Goal: Information Seeking & Learning: Learn about a topic

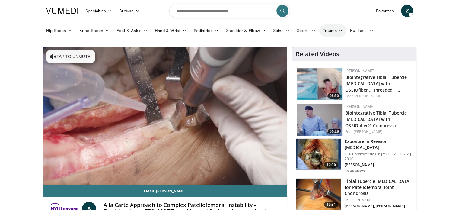
click at [332, 30] on link "Trauma" at bounding box center [332, 30] width 27 height 12
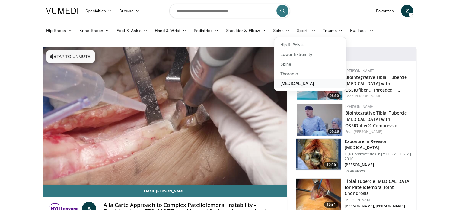
click at [315, 83] on link "[MEDICAL_DATA]" at bounding box center [310, 83] width 72 height 10
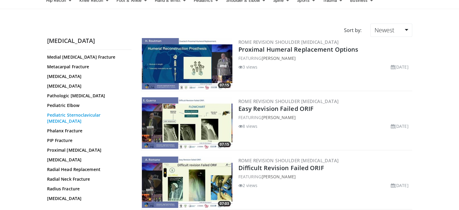
scroll to position [211, 0]
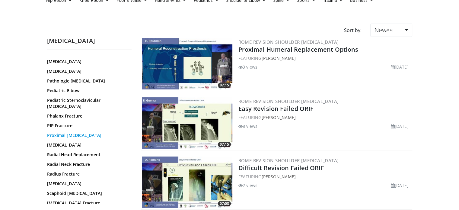
click at [72, 132] on link "Proximal Humerus" at bounding box center [88, 135] width 82 height 6
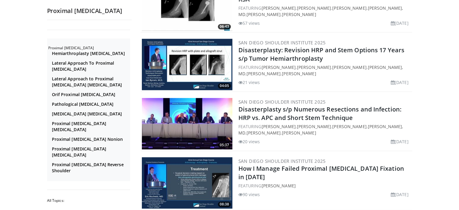
scroll to position [966, 0]
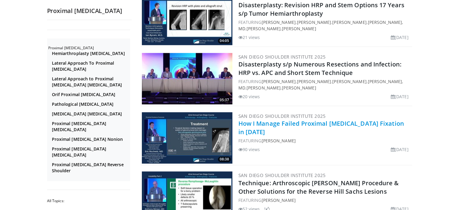
click at [288, 119] on link "How I Manage Failed Proximal Humerus Fixation in 2025" at bounding box center [322, 127] width 166 height 17
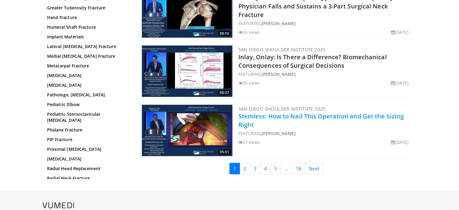
scroll to position [1389, 0]
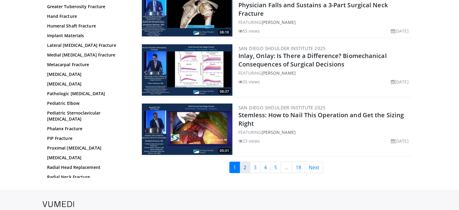
click at [244, 162] on link "2" at bounding box center [245, 167] width 11 height 11
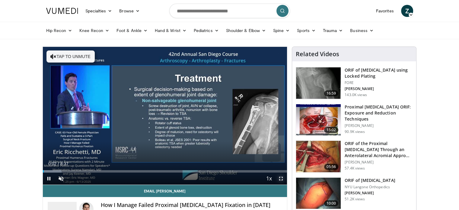
click at [280, 177] on span "Video Player" at bounding box center [281, 178] width 12 height 12
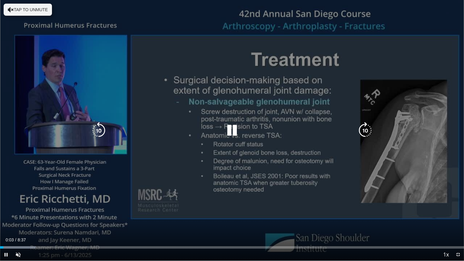
click at [7, 11] on button "Tap to unmute" at bounding box center [28, 10] width 48 height 12
click at [233, 129] on icon "Video Player" at bounding box center [231, 130] width 17 height 17
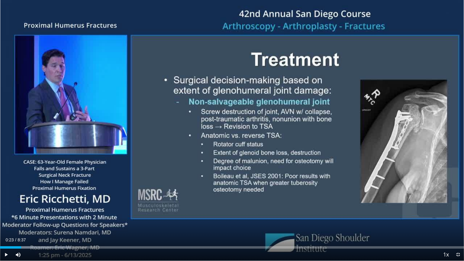
click at [232, 129] on div "10 seconds Tap to unmute" at bounding box center [232, 130] width 464 height 261
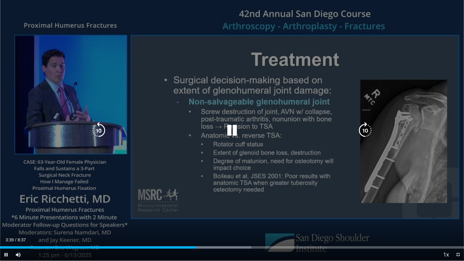
click at [234, 128] on icon "Video Player" at bounding box center [231, 130] width 17 height 17
click at [230, 131] on icon "Video Player" at bounding box center [231, 130] width 17 height 17
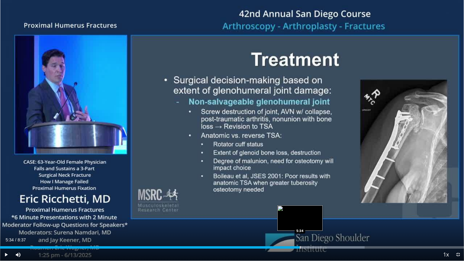
click at [299, 210] on div "Loaded : 78.58% 5:41 5:34" at bounding box center [232, 246] width 464 height 6
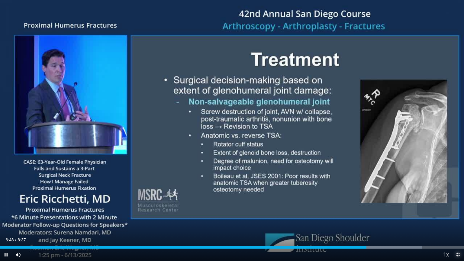
click at [457, 210] on span "Video Player" at bounding box center [458, 254] width 12 height 12
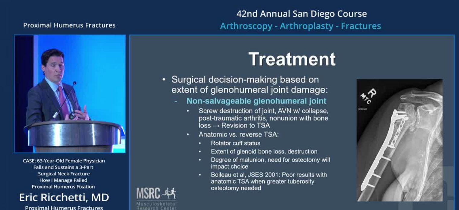
scroll to position [30, 0]
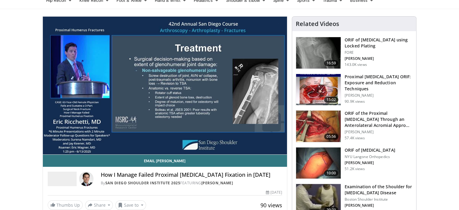
click at [325, 152] on img at bounding box center [318, 162] width 45 height 31
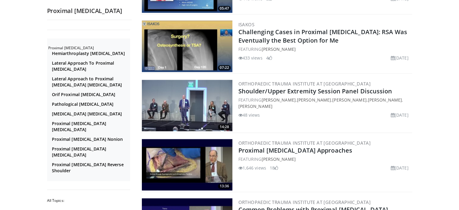
scroll to position [906, 0]
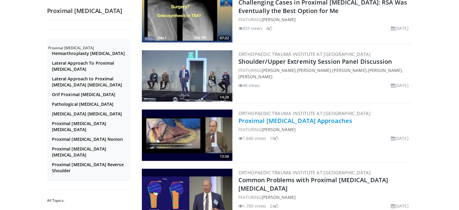
click at [278, 118] on link "Proximal [MEDICAL_DATA] Approaches" at bounding box center [296, 121] width 114 height 8
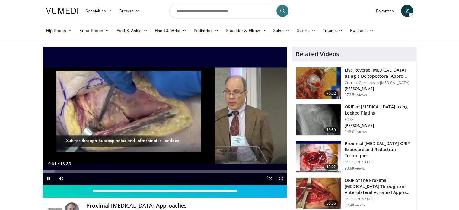
click at [282, 178] on span "Video Player" at bounding box center [281, 178] width 12 height 12
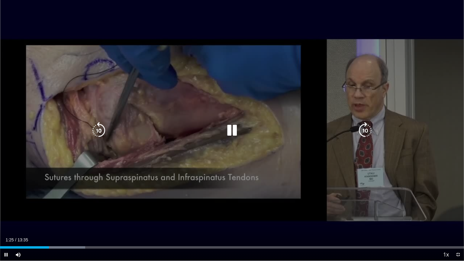
click at [234, 130] on icon "Video Player" at bounding box center [231, 130] width 17 height 17
click at [230, 131] on icon "Video Player" at bounding box center [231, 130] width 17 height 17
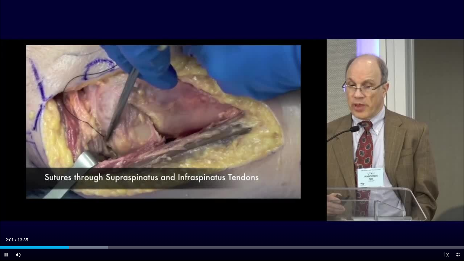
click at [56, 210] on div "Current Time 2:01 / Duration 13:35 Pause Skip Backward Skip Forward Mute 0% Loa…" at bounding box center [232, 254] width 464 height 12
click at [56, 210] on div "Loaded : 23.25% 01:38 01:38" at bounding box center [232, 246] width 464 height 6
click at [51, 210] on div "Loaded : 23.25% 01:39 01:30" at bounding box center [232, 246] width 464 height 6
click at [6, 210] on span "Video Player" at bounding box center [6, 254] width 12 height 12
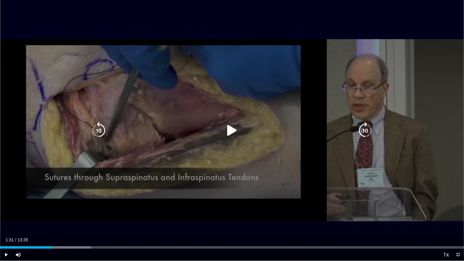
click at [231, 132] on icon "Video Player" at bounding box center [231, 130] width 17 height 17
click at [230, 130] on icon "Video Player" at bounding box center [231, 130] width 17 height 17
click at [229, 132] on icon "Video Player" at bounding box center [231, 130] width 17 height 17
click at [6, 210] on span "Video Player" at bounding box center [6, 254] width 12 height 12
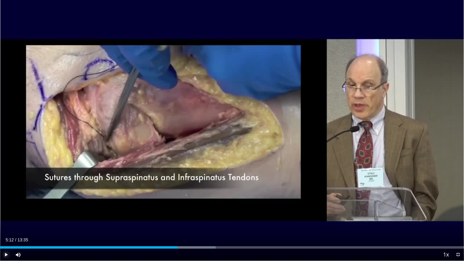
click at [5, 210] on span "Video Player" at bounding box center [6, 254] width 12 height 12
click at [458, 210] on span "Video Player" at bounding box center [458, 254] width 12 height 12
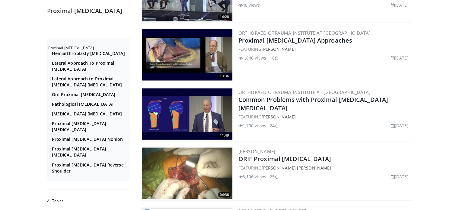
scroll to position [996, 0]
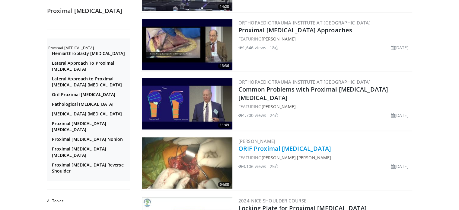
click at [277, 146] on link "ORIF Proximal [MEDICAL_DATA]" at bounding box center [285, 148] width 93 height 8
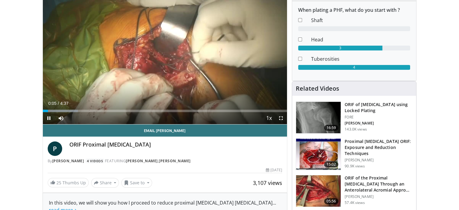
scroll to position [30, 0]
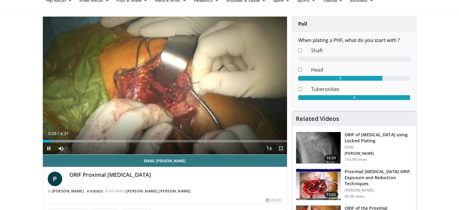
click at [282, 148] on span "Video Player" at bounding box center [281, 148] width 12 height 12
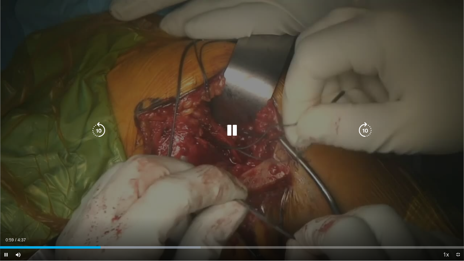
click at [94, 129] on icon "Video Player" at bounding box center [98, 130] width 17 height 17
click at [232, 131] on icon "Video Player" at bounding box center [231, 130] width 17 height 17
click at [95, 128] on icon "Video Player" at bounding box center [98, 130] width 17 height 17
click at [96, 128] on icon "Video Player" at bounding box center [98, 130] width 17 height 17
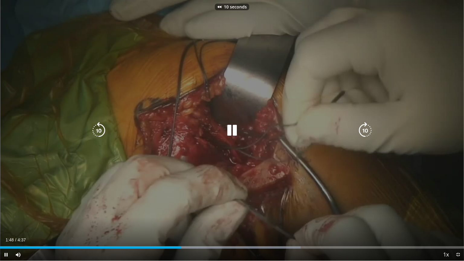
click at [96, 128] on icon "Video Player" at bounding box center [98, 130] width 17 height 17
click at [99, 130] on icon "Video Player" at bounding box center [98, 130] width 17 height 17
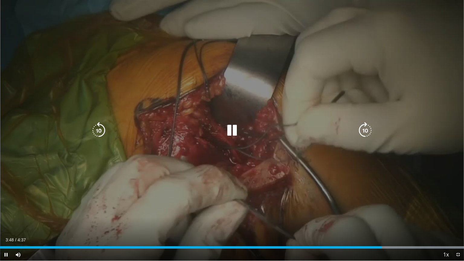
click at [97, 128] on icon "Video Player" at bounding box center [98, 130] width 17 height 17
click at [233, 130] on icon "Video Player" at bounding box center [231, 130] width 17 height 17
click at [99, 132] on icon "Video Player" at bounding box center [98, 130] width 17 height 17
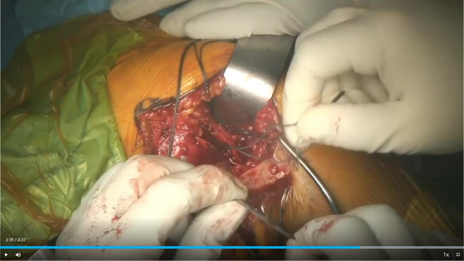
click at [99, 132] on div "10 seconds Tap to unmute" at bounding box center [232, 130] width 464 height 261
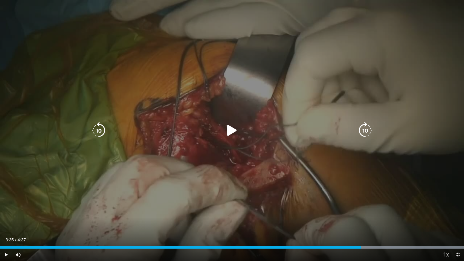
click at [100, 128] on icon "Video Player" at bounding box center [98, 130] width 17 height 17
click at [95, 130] on icon "Video Player" at bounding box center [98, 130] width 17 height 17
click at [229, 126] on icon "Video Player" at bounding box center [231, 130] width 17 height 17
click at [94, 129] on icon "Video Player" at bounding box center [98, 130] width 17 height 17
click at [231, 130] on icon "Video Player" at bounding box center [231, 130] width 17 height 17
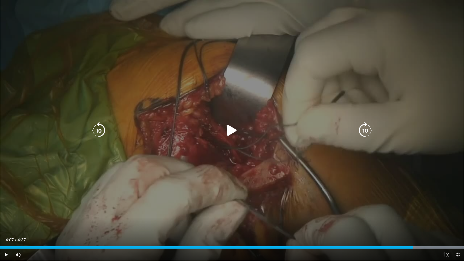
click at [233, 130] on icon "Video Player" at bounding box center [231, 130] width 17 height 17
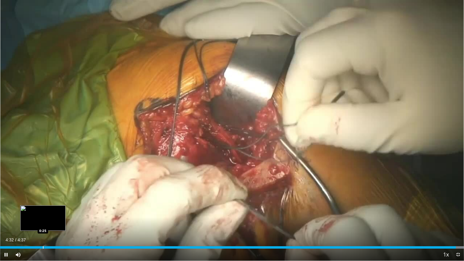
click at [43, 210] on div "Progress Bar" at bounding box center [43, 247] width 1 height 2
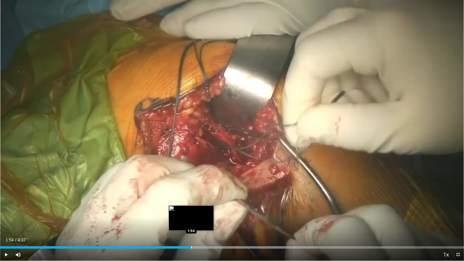
click at [191, 210] on div "Progress Bar" at bounding box center [191, 247] width 1 height 2
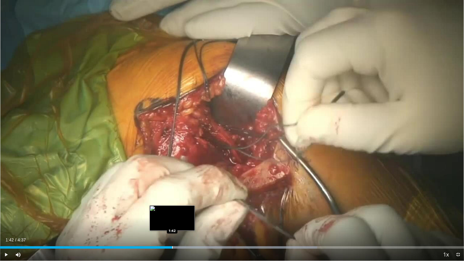
click at [172, 210] on div "Progress Bar" at bounding box center [172, 247] width 1 height 2
click at [159, 210] on div "Progress Bar" at bounding box center [159, 247] width 1 height 2
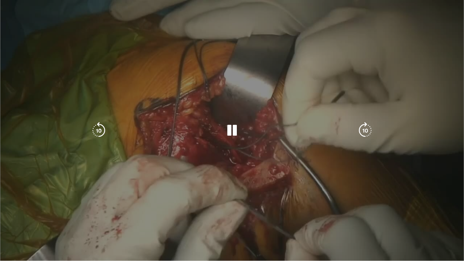
click at [148, 210] on video-js "**********" at bounding box center [232, 130] width 464 height 261
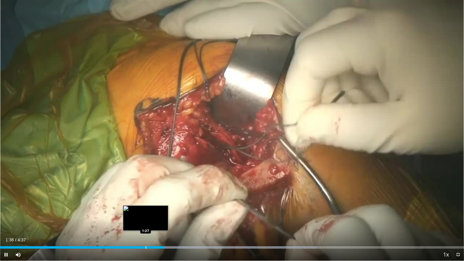
click at [146, 210] on div "Loaded : 68.35% 1:38 1:27" at bounding box center [232, 246] width 464 height 6
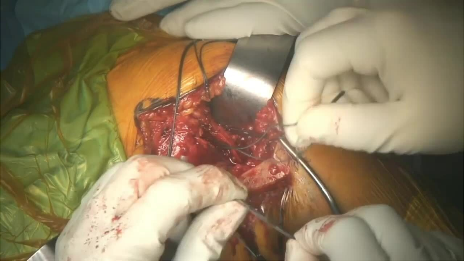
click at [398, 210] on video-js "**********" at bounding box center [232, 130] width 464 height 261
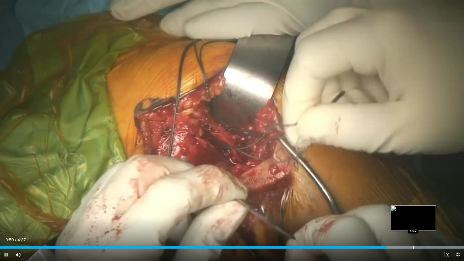
click at [413, 210] on div "Progress Bar" at bounding box center [413, 247] width 1 height 2
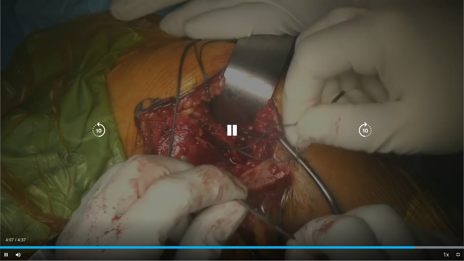
drag, startPoint x: 272, startPoint y: 153, endPoint x: 276, endPoint y: 150, distance: 4.5
click at [273, 151] on div "10 seconds Tap to unmute" at bounding box center [232, 130] width 464 height 261
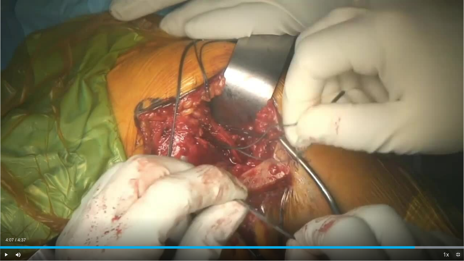
click at [459, 210] on span "Video Player" at bounding box center [458, 254] width 12 height 12
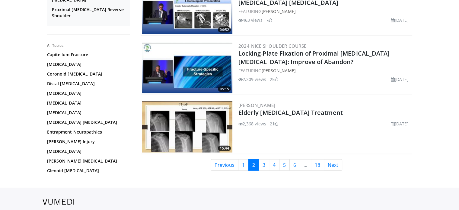
scroll to position [1409, 0]
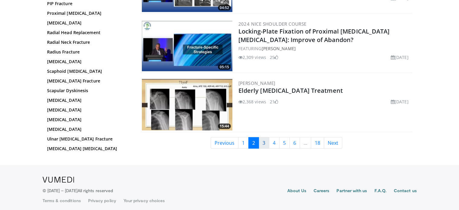
click at [264, 139] on link "3" at bounding box center [264, 142] width 11 height 11
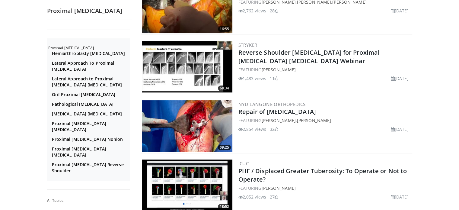
scroll to position [91, 0]
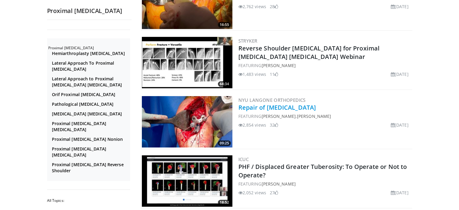
click at [266, 107] on link "Repair of [MEDICAL_DATA]" at bounding box center [278, 107] width 78 height 8
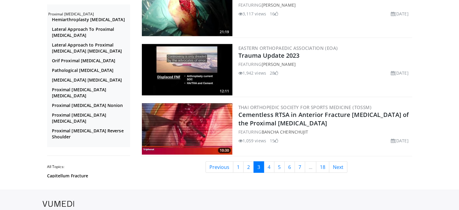
scroll to position [1389, 0]
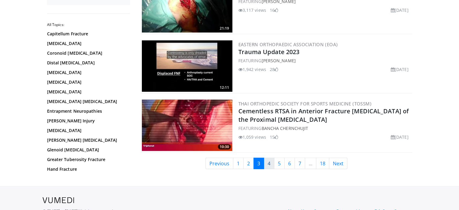
click at [269, 160] on link "4" at bounding box center [269, 163] width 11 height 11
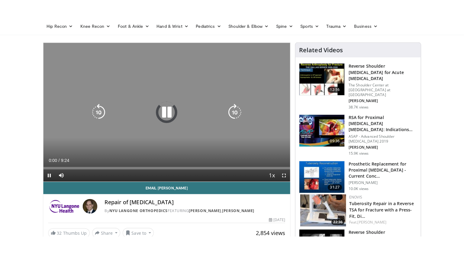
scroll to position [60, 0]
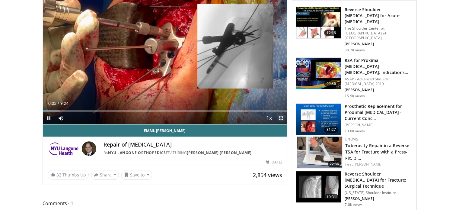
click at [279, 117] on span "Video Player" at bounding box center [281, 118] width 12 height 12
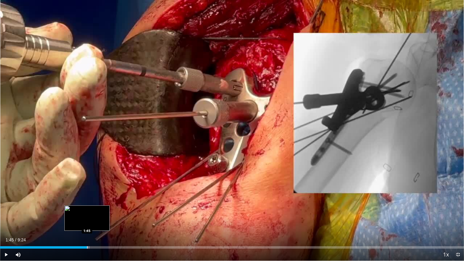
click at [87, 210] on div "Progress Bar" at bounding box center [87, 247] width 1 height 2
click at [82, 210] on div "Progress Bar" at bounding box center [82, 247] width 1 height 2
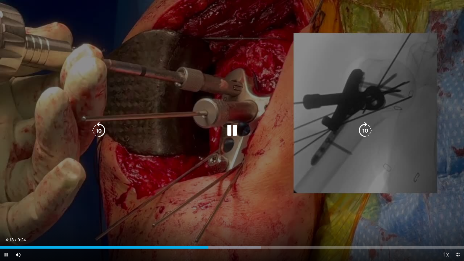
drag, startPoint x: 98, startPoint y: 127, endPoint x: 125, endPoint y: 136, distance: 28.4
click at [98, 127] on icon "Video Player" at bounding box center [98, 130] width 17 height 17
click at [235, 130] on icon "Video Player" at bounding box center [231, 130] width 17 height 17
click at [228, 132] on icon "Video Player" at bounding box center [231, 130] width 17 height 17
click at [233, 127] on icon "Video Player" at bounding box center [231, 130] width 17 height 17
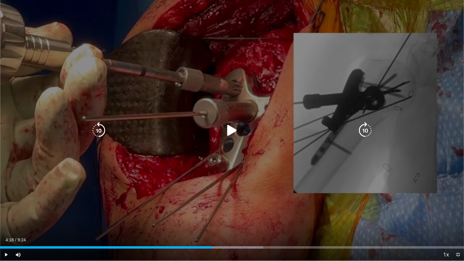
click at [229, 130] on icon "Video Player" at bounding box center [231, 130] width 17 height 17
click at [225, 129] on icon "Video Player" at bounding box center [231, 130] width 17 height 17
click at [235, 129] on icon "Video Player" at bounding box center [231, 130] width 17 height 17
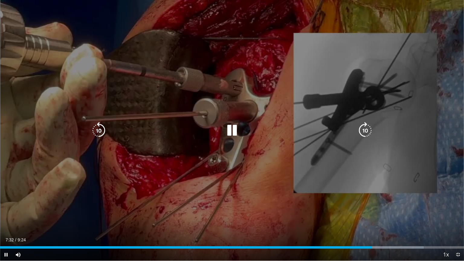
click at [236, 130] on icon "Video Player" at bounding box center [231, 130] width 17 height 17
click at [234, 127] on icon "Video Player" at bounding box center [231, 130] width 17 height 17
click at [240, 129] on icon "Video Player" at bounding box center [231, 130] width 17 height 17
click at [227, 128] on icon "Video Player" at bounding box center [231, 130] width 17 height 17
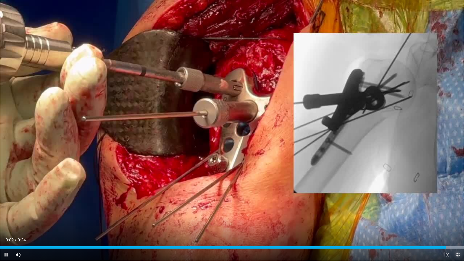
click at [459, 210] on span "Video Player" at bounding box center [458, 254] width 12 height 12
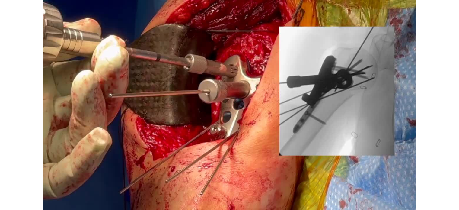
scroll to position [198, 0]
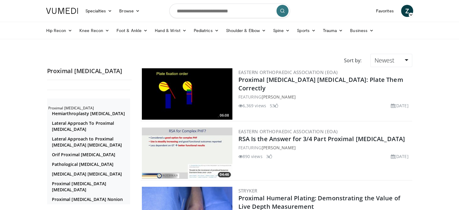
click at [269, 100] on div "6,369 views [DATE] 53" at bounding box center [325, 104] width 173 height 9
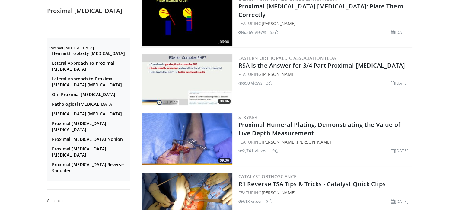
scroll to position [72, 0]
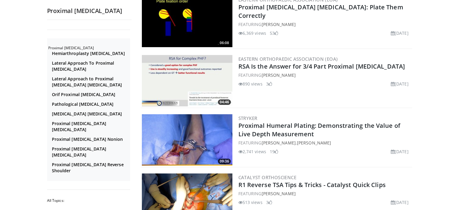
drag, startPoint x: 268, startPoint y: 96, endPoint x: 266, endPoint y: 98, distance: 3.2
drag, startPoint x: 266, startPoint y: 98, endPoint x: 202, endPoint y: 20, distance: 100.9
click at [202, 20] on img at bounding box center [187, 21] width 91 height 51
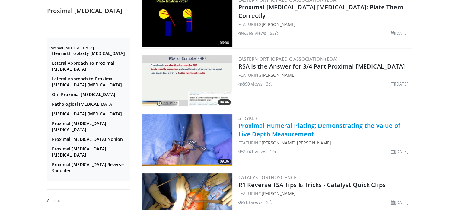
click at [278, 133] on link "Proximal Humeral Plating: Demonstrating the Value of Live Depth Measurement" at bounding box center [320, 129] width 162 height 17
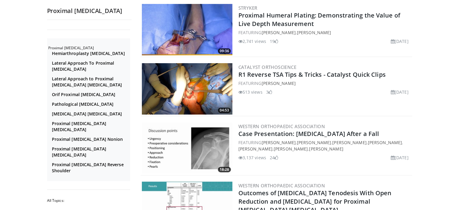
scroll to position [193, 0]
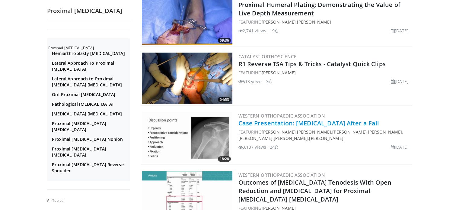
click at [264, 123] on link "Case Presentation: [MEDICAL_DATA] After a Fall" at bounding box center [309, 123] width 141 height 8
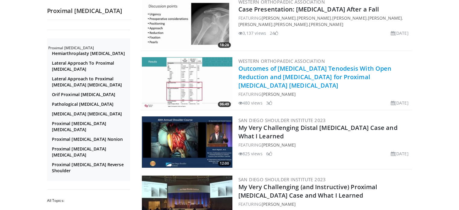
scroll to position [344, 0]
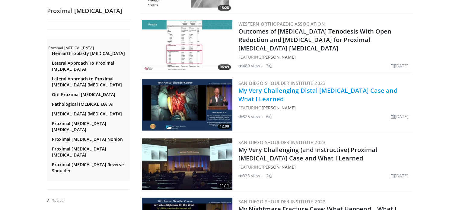
click at [254, 94] on link "My Very Challenging Distal [MEDICAL_DATA] Case and What I Learned" at bounding box center [318, 94] width 159 height 17
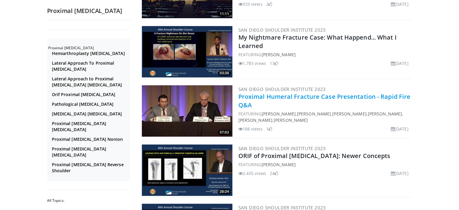
scroll to position [555, 0]
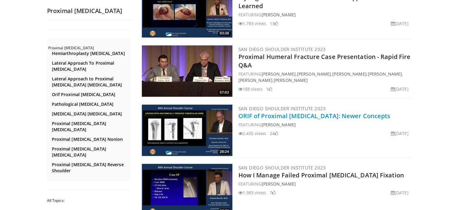
click at [279, 116] on link "ORIF of Proximal [MEDICAL_DATA]: Newer Concepts" at bounding box center [315, 116] width 152 height 8
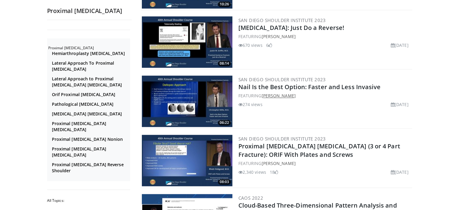
scroll to position [797, 0]
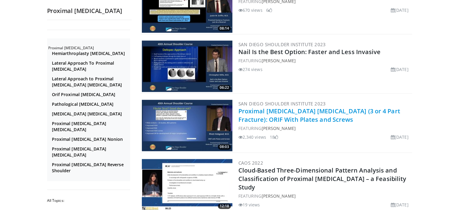
click at [272, 116] on link "Proximal [MEDICAL_DATA] [MEDICAL_DATA] (3 or 4 Part Fracture): ORIF With Plates…" at bounding box center [320, 115] width 162 height 17
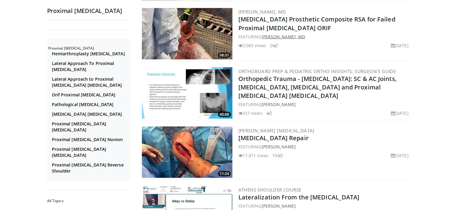
scroll to position [1129, 0]
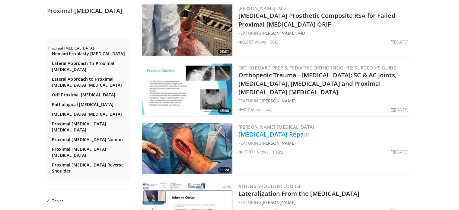
click at [277, 130] on link "[MEDICAL_DATA] Repair" at bounding box center [274, 134] width 70 height 8
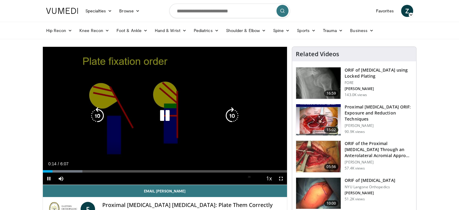
click at [168, 118] on icon "Video Player" at bounding box center [164, 115] width 17 height 17
click at [166, 112] on icon "Video Player" at bounding box center [164, 115] width 17 height 17
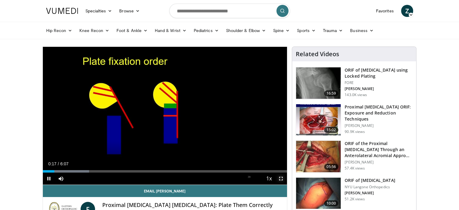
click at [280, 176] on span "Video Player" at bounding box center [281, 178] width 12 height 12
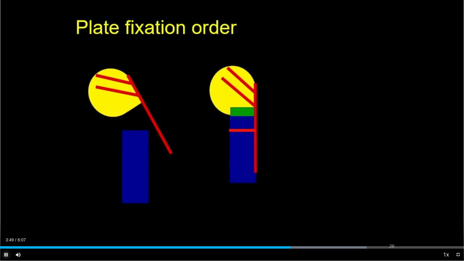
click at [6, 210] on span "Video Player" at bounding box center [6, 254] width 12 height 12
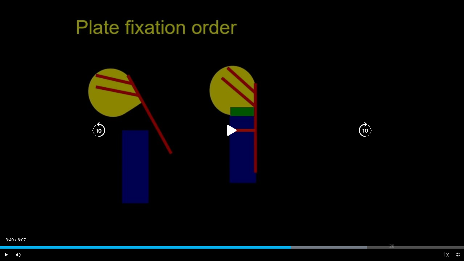
click at [101, 132] on icon "Video Player" at bounding box center [98, 130] width 17 height 17
click at [228, 130] on icon "Video Player" at bounding box center [231, 130] width 17 height 17
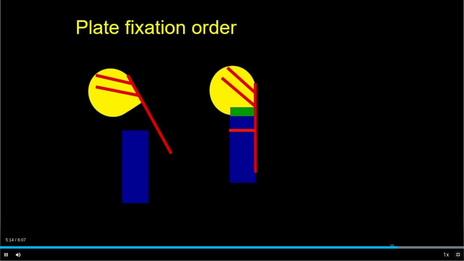
click at [458, 210] on span "Video Player" at bounding box center [458, 254] width 12 height 12
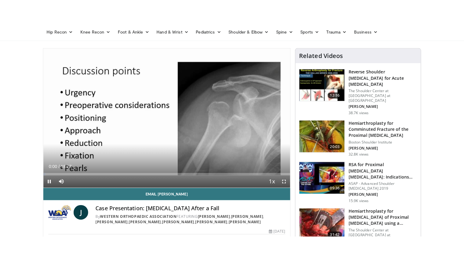
scroll to position [60, 0]
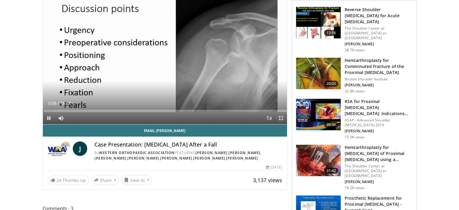
click at [281, 117] on span "Video Player" at bounding box center [281, 118] width 12 height 12
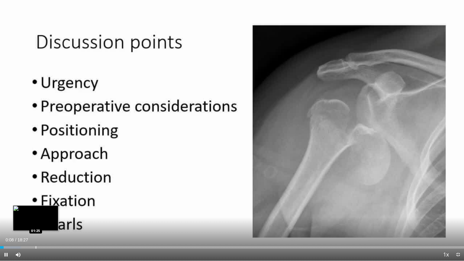
click at [35, 210] on div "Loaded : 4.47% 00:08 01:25" at bounding box center [232, 247] width 464 height 2
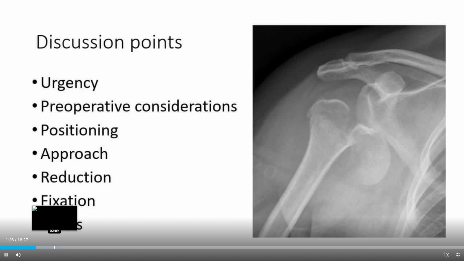
click at [55, 210] on div "Progress Bar" at bounding box center [54, 247] width 1 height 2
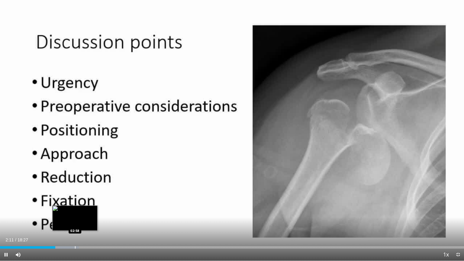
click at [76, 210] on div "Loaded : 17.02% 02:12 02:58" at bounding box center [232, 247] width 464 height 2
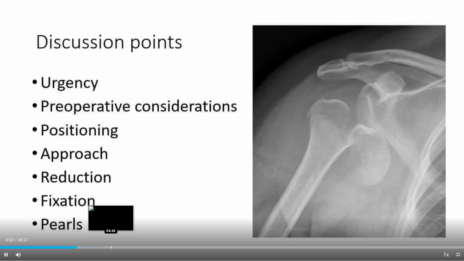
click at [113, 210] on div "Loaded : 22.40% 03:03 04:24" at bounding box center [232, 246] width 464 height 6
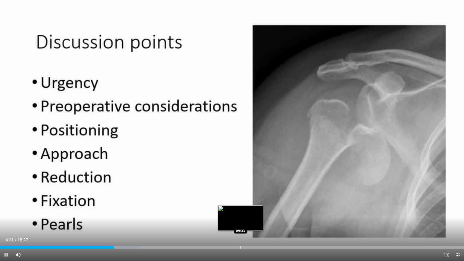
click at [240, 210] on div "Loaded : 30.46% 04:31 09:33" at bounding box center [232, 246] width 464 height 6
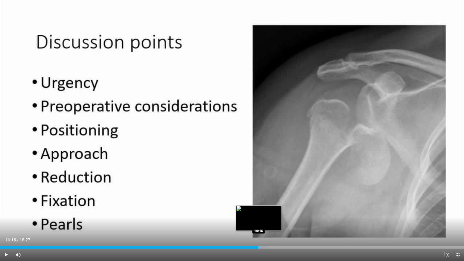
click at [258, 210] on div "Progress Bar" at bounding box center [258, 247] width 1 height 2
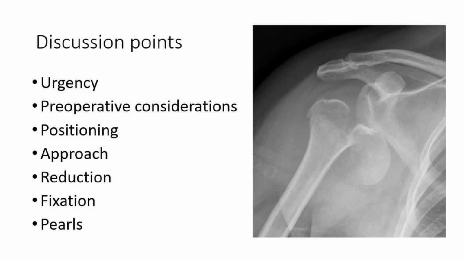
click at [302, 210] on video-js "**********" at bounding box center [232, 130] width 464 height 261
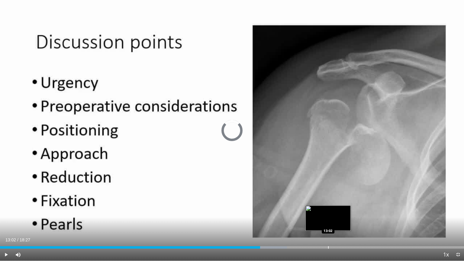
click at [328, 210] on div "Loaded : 61.83% 10:20 13:02" at bounding box center [232, 246] width 464 height 6
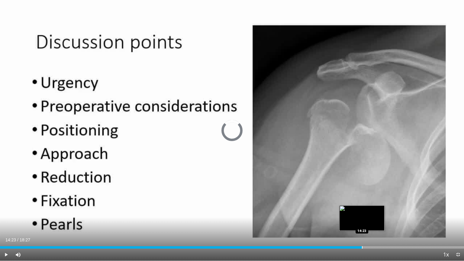
click at [362, 210] on div "Progress Bar" at bounding box center [362, 247] width 1 height 2
click at [350, 210] on div "Loaded : 76.16% 13:54 13:54" at bounding box center [232, 246] width 464 height 6
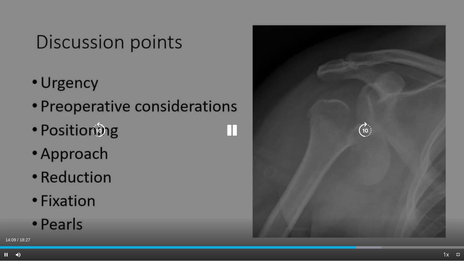
click at [368, 131] on icon "Video Player" at bounding box center [365, 130] width 17 height 17
click at [235, 130] on icon "Video Player" at bounding box center [231, 130] width 17 height 17
click at [231, 130] on icon "Video Player" at bounding box center [231, 130] width 17 height 17
click at [365, 129] on icon "Video Player" at bounding box center [365, 130] width 17 height 17
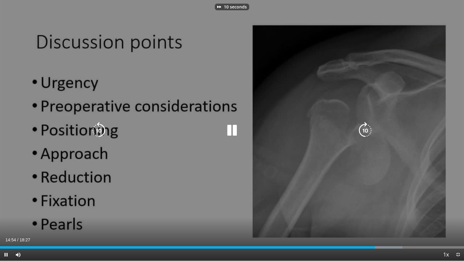
click at [365, 129] on icon "Video Player" at bounding box center [365, 130] width 17 height 17
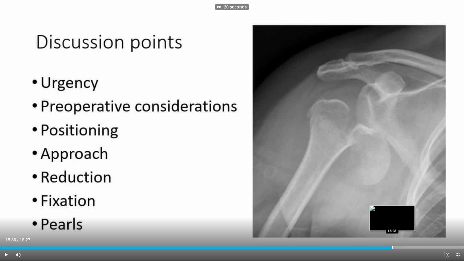
click at [392, 210] on div "Loaded : 87.62% 15:36 15:35" at bounding box center [232, 246] width 464 height 6
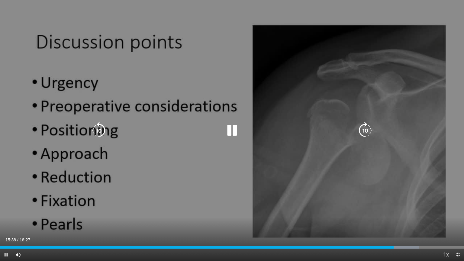
click at [233, 129] on icon "Video Player" at bounding box center [231, 130] width 17 height 17
click at [233, 127] on icon "Video Player" at bounding box center [231, 130] width 17 height 17
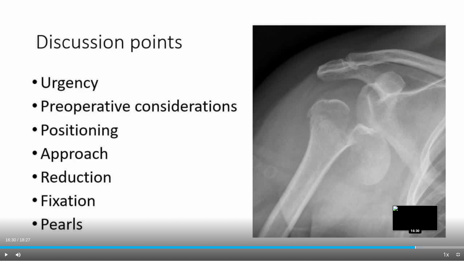
click at [415, 210] on div "Loaded : 91.24% 16:30 16:30" at bounding box center [232, 246] width 464 height 6
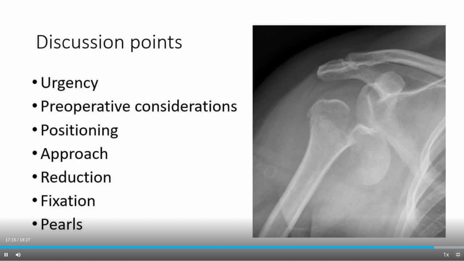
click at [458, 210] on span "Video Player" at bounding box center [458, 254] width 12 height 12
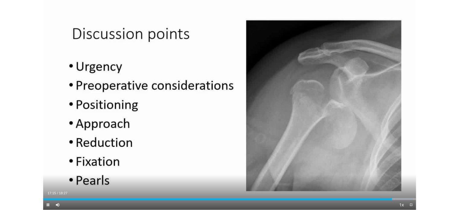
scroll to position [198, 0]
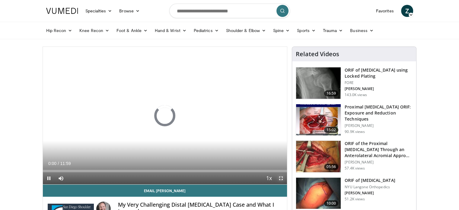
click at [280, 178] on span "Video Player" at bounding box center [281, 178] width 12 height 12
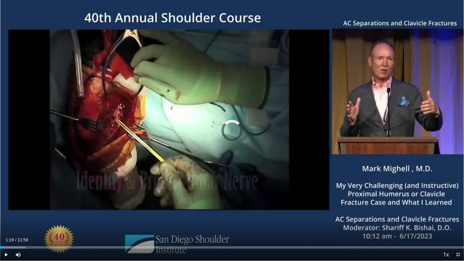
click at [51, 210] on div "Progress Bar" at bounding box center [51, 247] width 1 height 2
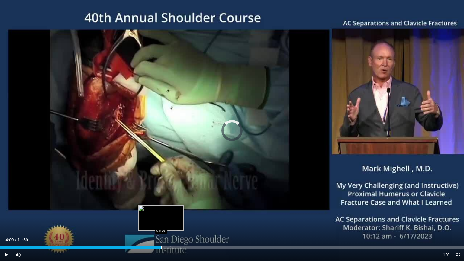
click at [161, 210] on div "Progress Bar" at bounding box center [161, 247] width 1 height 2
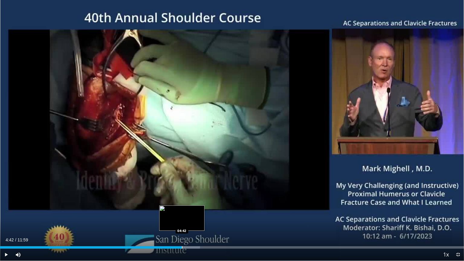
drag, startPoint x: 182, startPoint y: 247, endPoint x: 188, endPoint y: 246, distance: 6.6
click at [182, 210] on div "Progress Bar" at bounding box center [182, 247] width 1 height 2
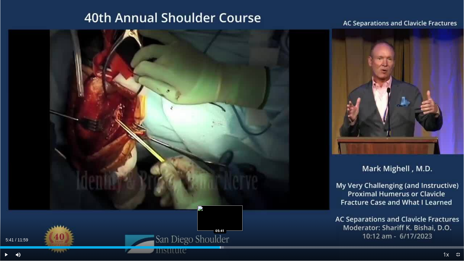
click at [220, 210] on div "Progress Bar" at bounding box center [220, 247] width 1 height 2
click at [250, 210] on div "Current Time 5:42 / Duration 11:59 Pause Skip Backward Skip Forward Mute Loaded…" at bounding box center [232, 254] width 464 height 12
click at [276, 210] on div "Current Time 5:44 / Duration 11:59 Pause Skip Backward Skip Forward Mute Loaded…" at bounding box center [232, 254] width 464 height 12
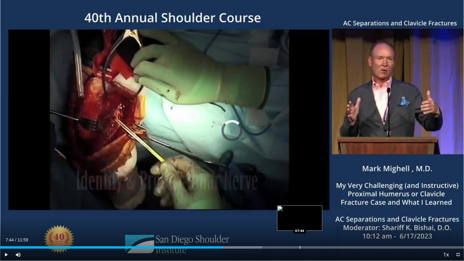
click at [299, 210] on div "Progress Bar" at bounding box center [299, 247] width 1 height 2
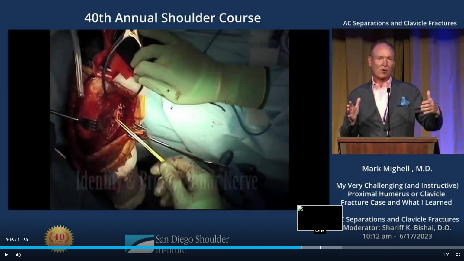
click at [320, 210] on div "Loaded : 73.66% 08:15 08:16" at bounding box center [232, 246] width 464 height 6
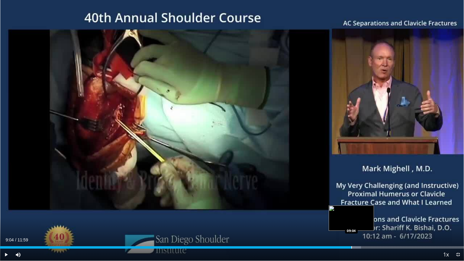
click at [351, 210] on div "Progress Bar" at bounding box center [351, 247] width 1 height 2
click at [459, 210] on span "Video Player" at bounding box center [458, 254] width 12 height 12
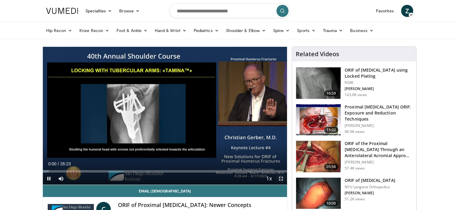
click at [282, 177] on span "Video Player" at bounding box center [281, 178] width 12 height 12
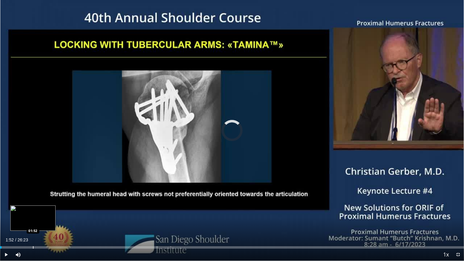
click at [33, 210] on div "Loaded : 0.00% 00:04 01:52" at bounding box center [232, 246] width 464 height 6
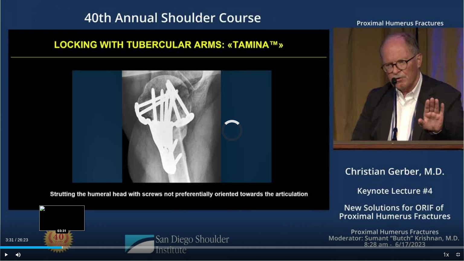
click at [62, 210] on div "Progress Bar" at bounding box center [62, 247] width 1 height 2
click at [82, 210] on div "Progress Bar" at bounding box center [82, 247] width 1 height 2
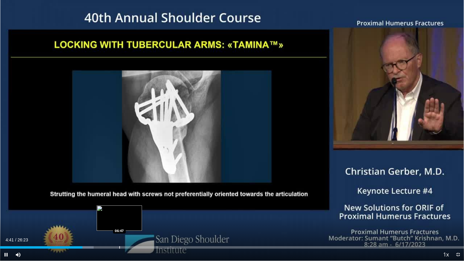
click at [119, 210] on div "Progress Bar" at bounding box center [119, 247] width 1 height 2
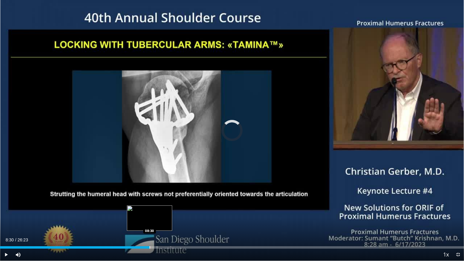
click at [149, 210] on div "Progress Bar" at bounding box center [149, 247] width 1 height 2
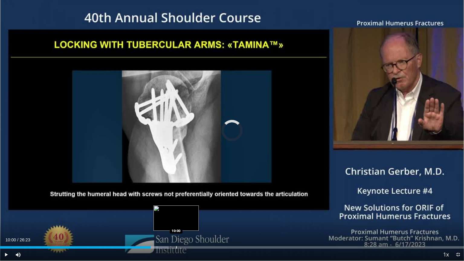
click at [176, 210] on div "Progress Bar" at bounding box center [176, 247] width 1 height 2
click at [163, 210] on div "Progress Bar" at bounding box center [163, 247] width 1 height 2
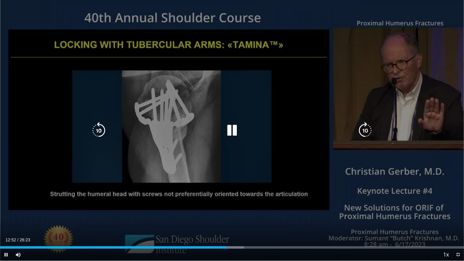
click at [102, 129] on icon "Video Player" at bounding box center [98, 130] width 17 height 17
click at [100, 129] on icon "Video Player" at bounding box center [98, 130] width 17 height 17
click at [232, 129] on icon "Video Player" at bounding box center [231, 130] width 17 height 17
click at [227, 131] on icon "Video Player" at bounding box center [231, 130] width 17 height 17
click at [101, 126] on icon "Video Player" at bounding box center [98, 130] width 17 height 17
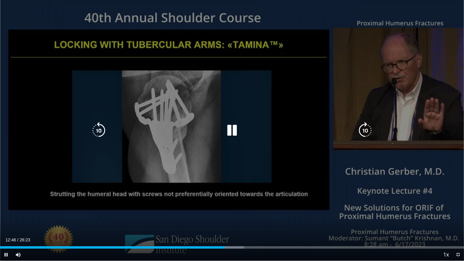
click at [233, 130] on icon "Video Player" at bounding box center [231, 130] width 17 height 17
click at [228, 127] on icon "Video Player" at bounding box center [231, 130] width 17 height 17
click at [161, 142] on div "10 seconds Tap to unmute" at bounding box center [232, 130] width 464 height 261
click at [229, 131] on icon "Video Player" at bounding box center [231, 130] width 17 height 17
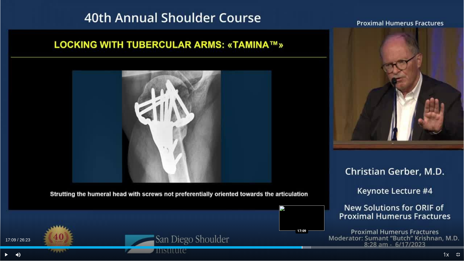
click at [302, 210] on div "Progress Bar" at bounding box center [302, 247] width 1 height 2
click at [312, 210] on div "Loaded : 67.59% 17:10 17:42" at bounding box center [232, 246] width 464 height 6
click at [330, 210] on div "Current Time 17:45 / Duration 26:23" at bounding box center [232, 239] width 464 height 5
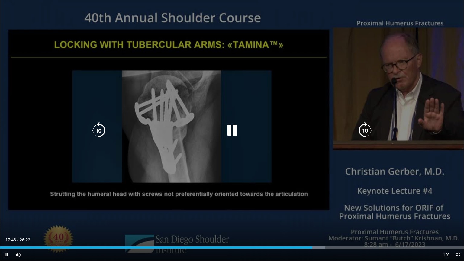
click at [338, 210] on div "Loaded : 70.11% 17:46 19:12" at bounding box center [232, 246] width 464 height 6
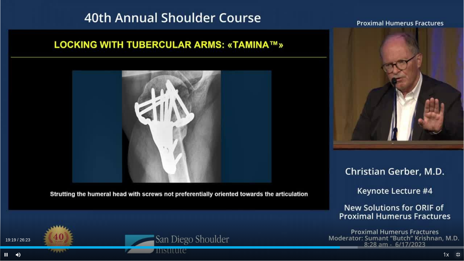
click at [456, 210] on span "Video Player" at bounding box center [458, 254] width 12 height 12
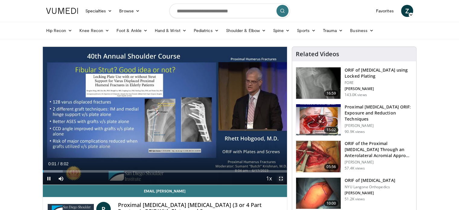
click at [281, 178] on span "Video Player" at bounding box center [281, 178] width 12 height 12
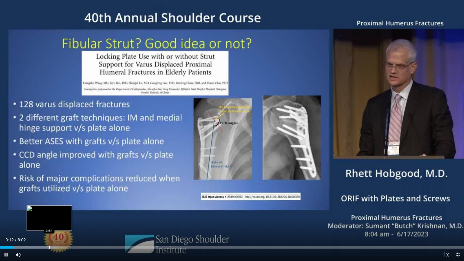
click at [49, 210] on video-js "**********" at bounding box center [232, 130] width 464 height 261
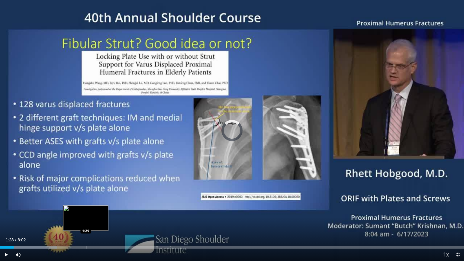
click at [86, 210] on div "Loaded : 12.32% 1:28 1:29" at bounding box center [232, 246] width 464 height 6
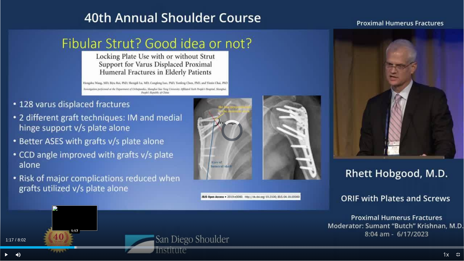
click at [75, 210] on div "Progress Bar" at bounding box center [75, 247] width 1 height 2
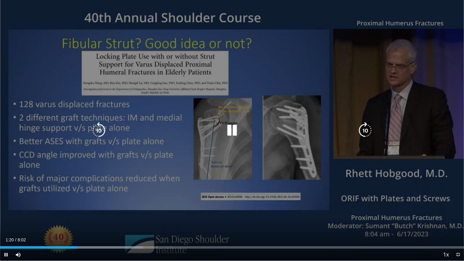
click at [233, 133] on icon "Video Player" at bounding box center [231, 130] width 17 height 17
click at [160, 128] on div "Video Player" at bounding box center [232, 130] width 278 height 12
click at [236, 126] on icon "Video Player" at bounding box center [231, 130] width 17 height 17
click at [233, 129] on icon "Video Player" at bounding box center [231, 130] width 17 height 17
click at [234, 127] on icon "Video Player" at bounding box center [231, 130] width 17 height 17
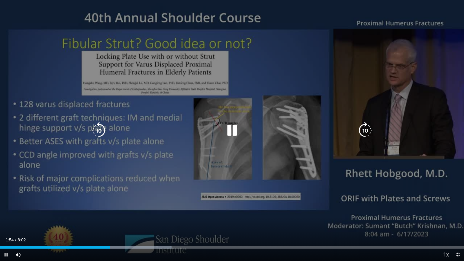
click at [232, 130] on icon "Video Player" at bounding box center [231, 130] width 17 height 17
click at [235, 128] on icon "Video Player" at bounding box center [231, 130] width 17 height 17
click at [231, 127] on icon "Video Player" at bounding box center [231, 130] width 17 height 17
click at [233, 128] on icon "Video Player" at bounding box center [231, 130] width 17 height 17
click at [231, 125] on icon "Video Player" at bounding box center [231, 130] width 17 height 17
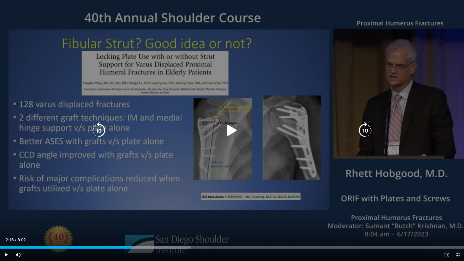
click at [98, 128] on icon "Video Player" at bounding box center [98, 130] width 17 height 17
click at [232, 130] on icon "Video Player" at bounding box center [231, 130] width 17 height 17
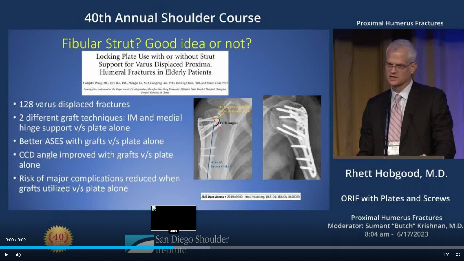
click at [174, 210] on div "Loaded : 45.21% 3:00 3:00" at bounding box center [232, 246] width 464 height 6
click at [184, 210] on div "Loaded : 45.21% 3:11 3:11" at bounding box center [232, 246] width 464 height 6
click at [178, 210] on div "Loaded : 53.43% 3:14 3:05" at bounding box center [232, 246] width 464 height 6
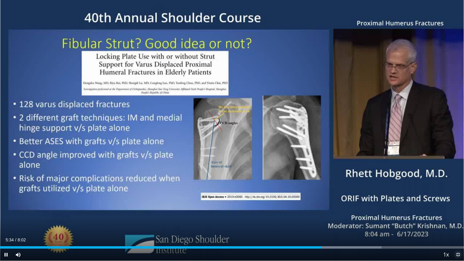
click at [457, 210] on span "Video Player" at bounding box center [458, 254] width 12 height 12
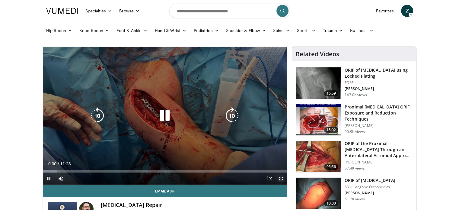
drag, startPoint x: 283, startPoint y: 175, endPoint x: 283, endPoint y: 210, distance: 35.0
click at [283, 175] on span "Video Player" at bounding box center [281, 178] width 12 height 12
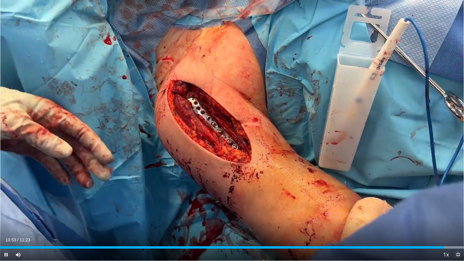
click at [459, 210] on span "Video Player" at bounding box center [458, 254] width 12 height 12
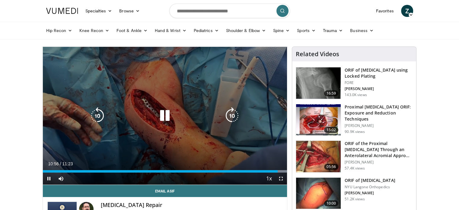
click at [165, 115] on icon "Video Player" at bounding box center [164, 115] width 17 height 17
